Goal: Obtain resource: Obtain resource

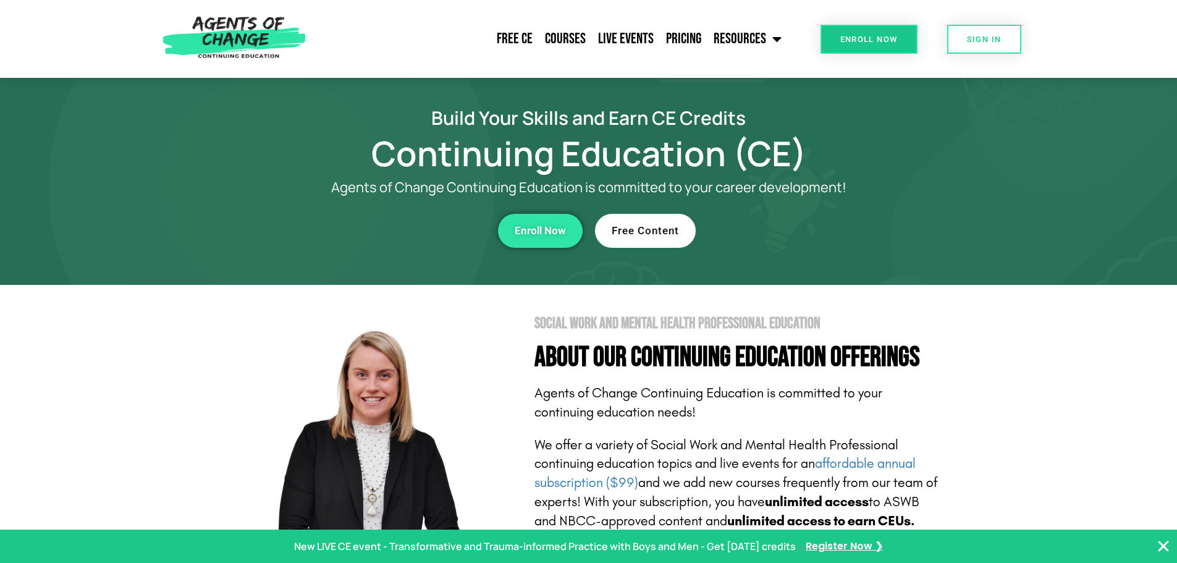
click at [648, 226] on span "Free Content" at bounding box center [645, 231] width 67 height 11
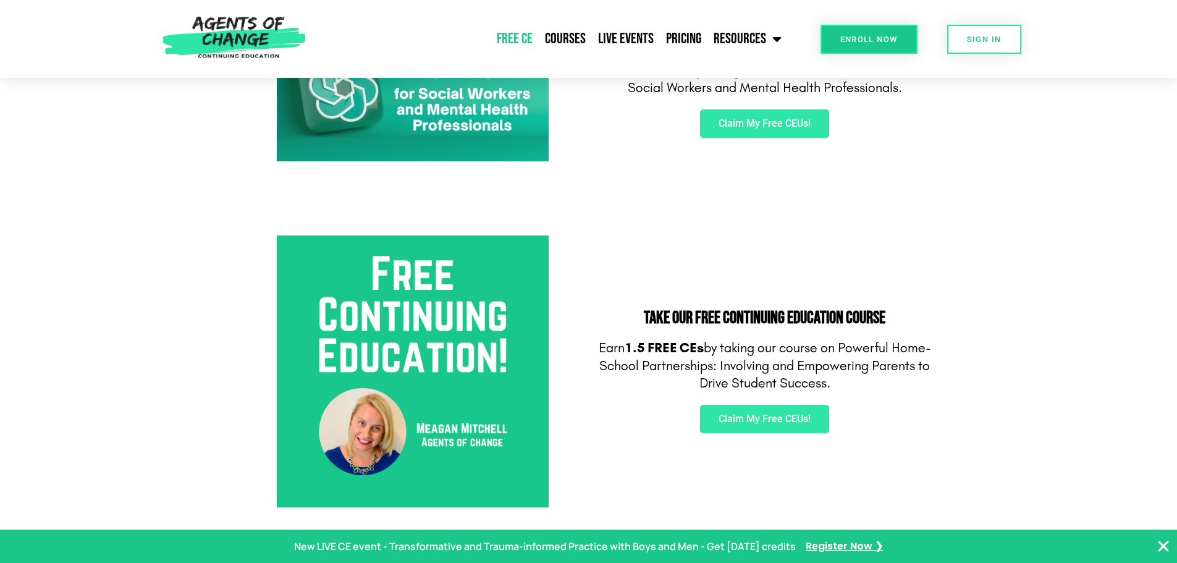
scroll to position [144, 0]
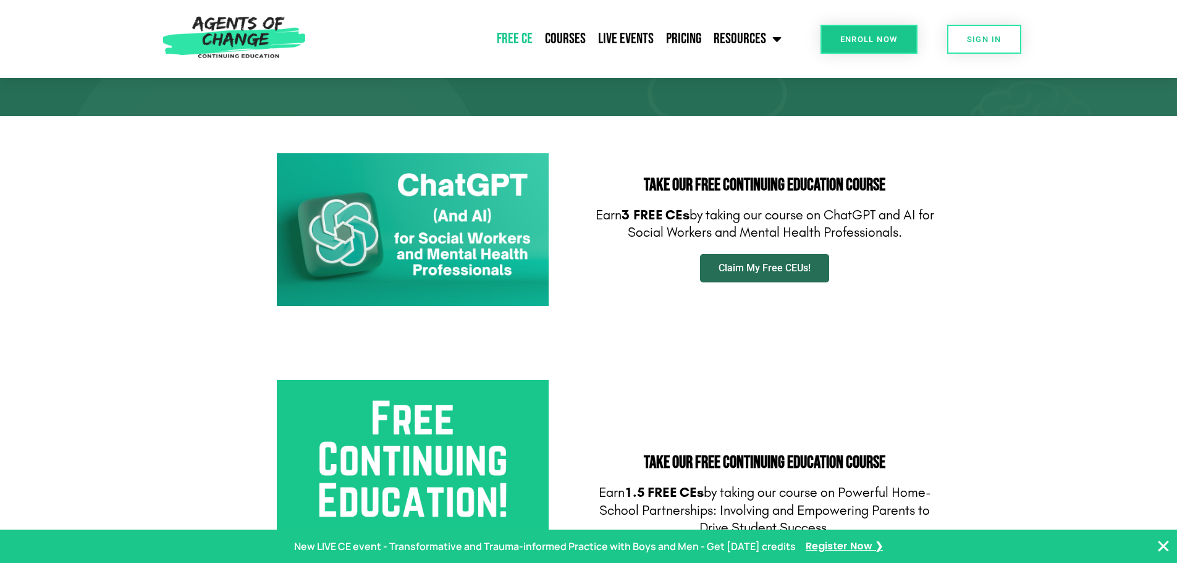
click at [758, 274] on link "Claim My Free CEUs!" at bounding box center [764, 268] width 129 height 28
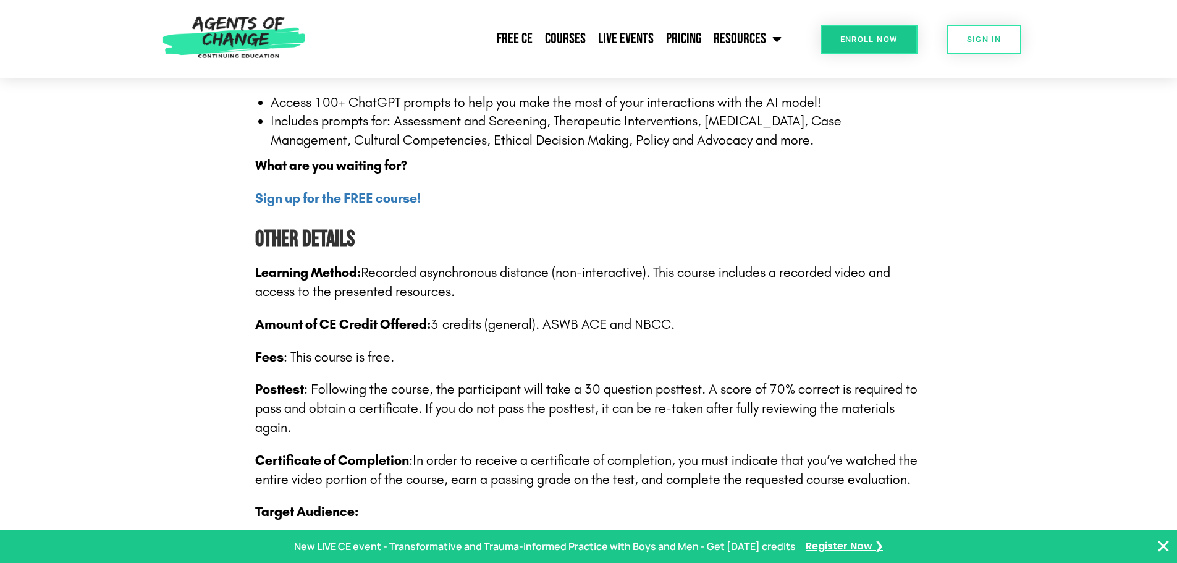
scroll to position [1587, 0]
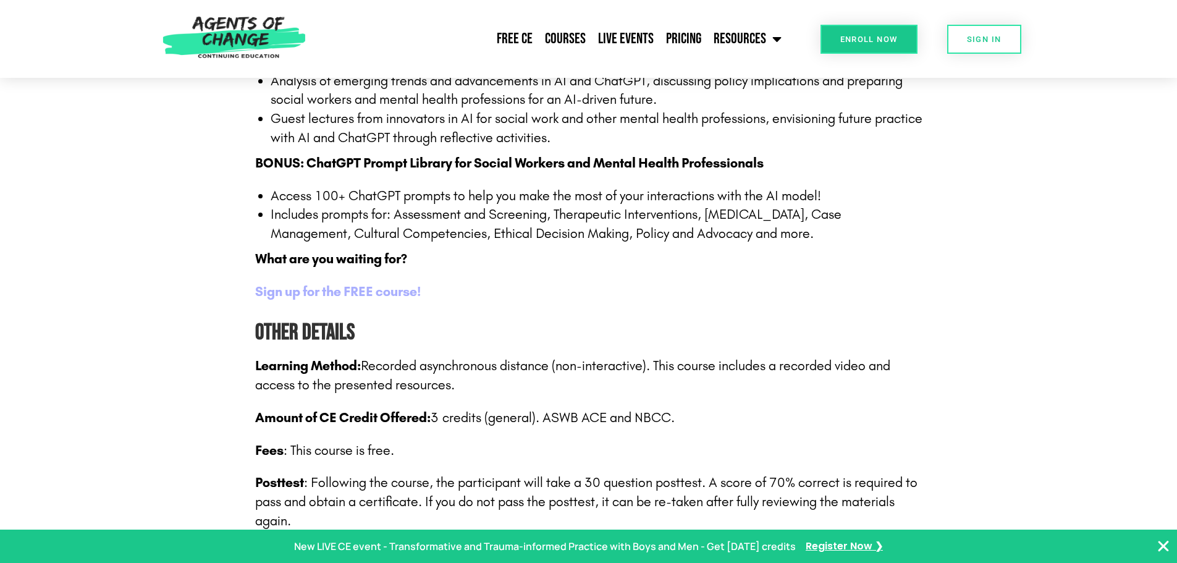
click at [354, 293] on b "Sign up for the FREE course!" at bounding box center [338, 292] width 166 height 16
